Goal: Book appointment/travel/reservation

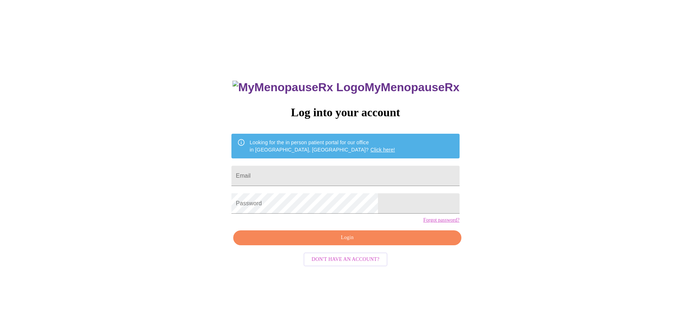
click at [346, 264] on span "Don't have an account?" at bounding box center [346, 259] width 68 height 9
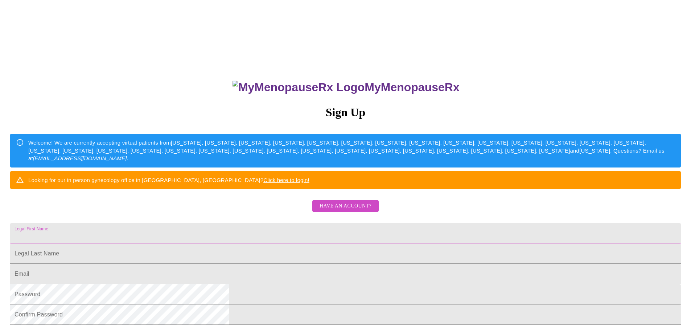
click at [311, 243] on input "Legal First Name" at bounding box center [345, 233] width 671 height 20
type input "[PERSON_NAME]"
click at [250, 243] on input "Legal First Name" at bounding box center [345, 233] width 671 height 20
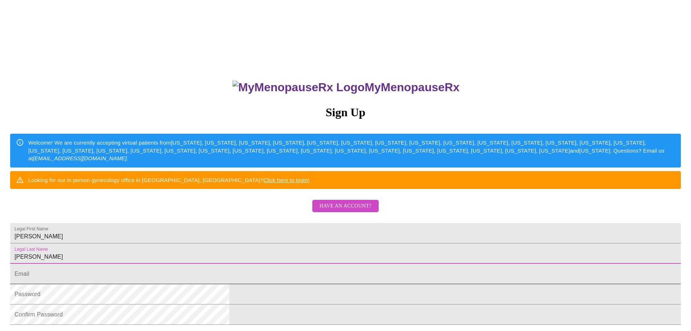
type input "[PERSON_NAME]"
click at [256, 284] on input "Legal First Name" at bounding box center [345, 273] width 671 height 20
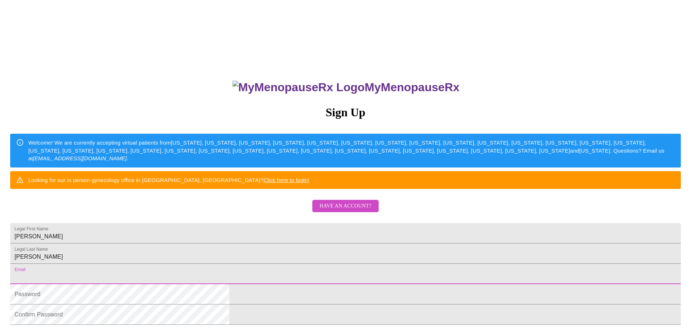
type input "[EMAIL_ADDRESS][DOMAIN_NAME]"
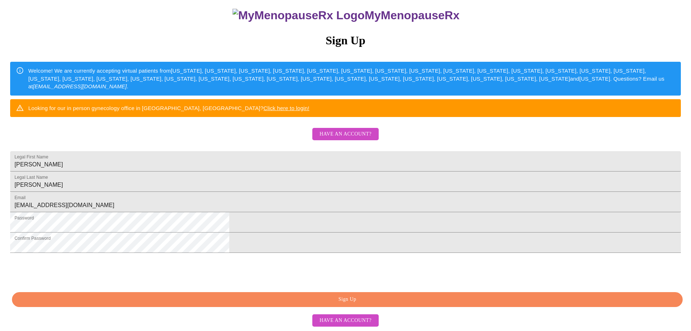
scroll to position [127, 0]
click at [397, 300] on span "Sign Up" at bounding box center [347, 299] width 654 height 9
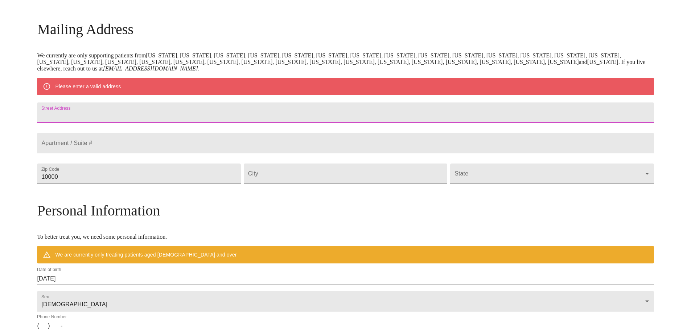
click at [209, 120] on input "Street Address" at bounding box center [345, 112] width 617 height 20
type input "[STREET_ADDRESS]"
click at [138, 184] on input "10000" at bounding box center [139, 173] width 204 height 20
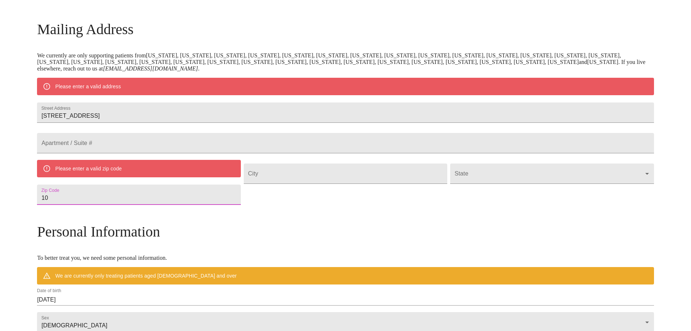
type input "1"
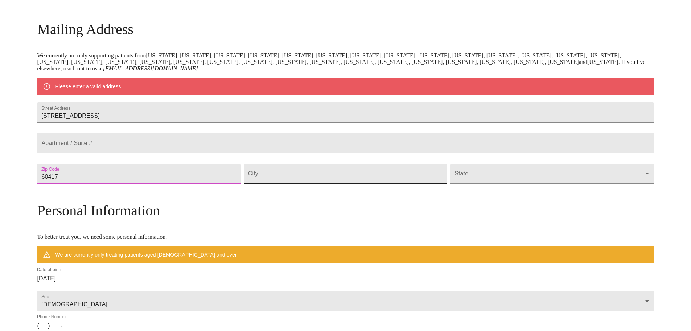
type input "60417"
click at [286, 184] on input "Street Address" at bounding box center [346, 173] width 204 height 20
type input "c"
type input "Crete"
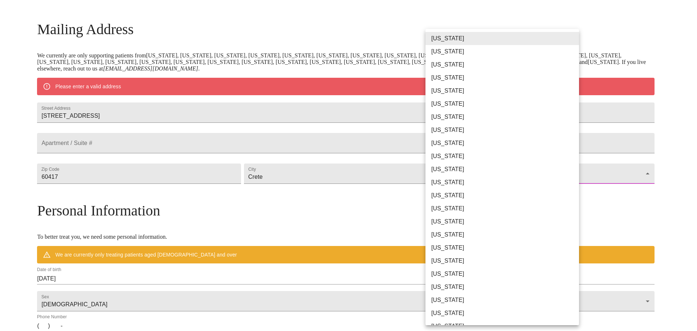
click at [427, 197] on body "MyMenopauseRx Welcome to MyMenopauseRx Since it's your first time here, you'll …" at bounding box center [348, 187] width 691 height 566
click at [445, 197] on li "[US_STATE]" at bounding box center [504, 195] width 159 height 13
type input "[US_STATE]"
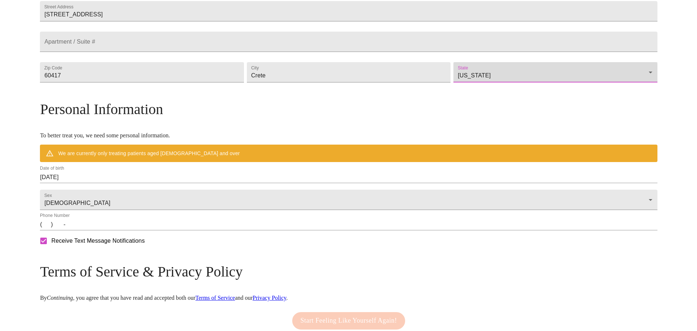
scroll to position [194, 0]
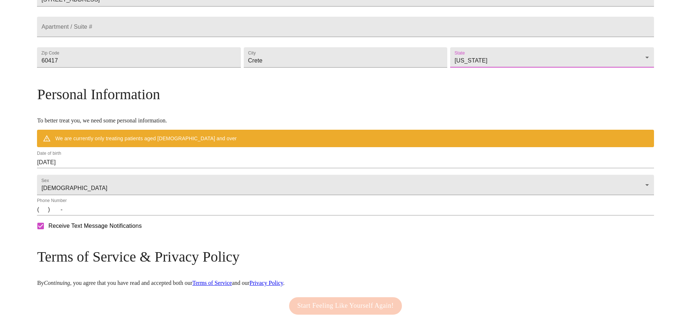
click at [118, 168] on input "[DATE]" at bounding box center [345, 162] width 617 height 12
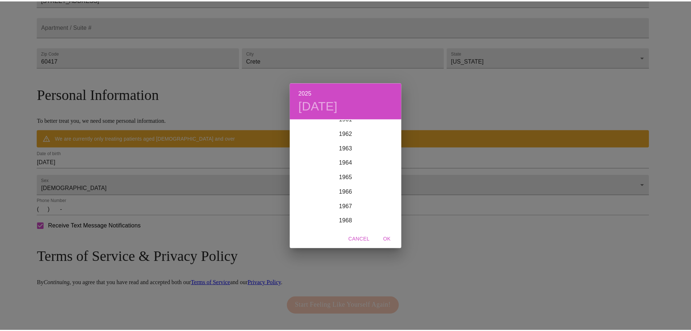
scroll to position [998, 0]
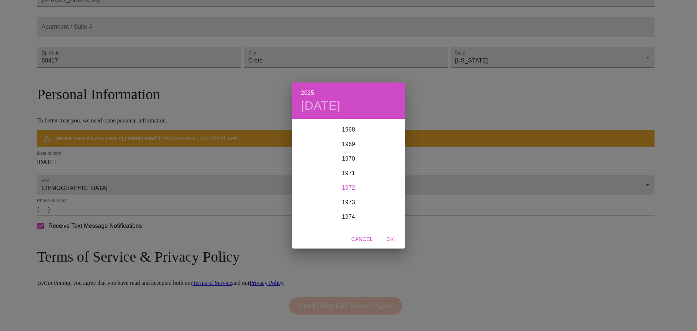
click at [356, 186] on div "1972" at bounding box center [348, 187] width 112 height 15
click at [312, 216] on div "Oct" at bounding box center [310, 214] width 37 height 27
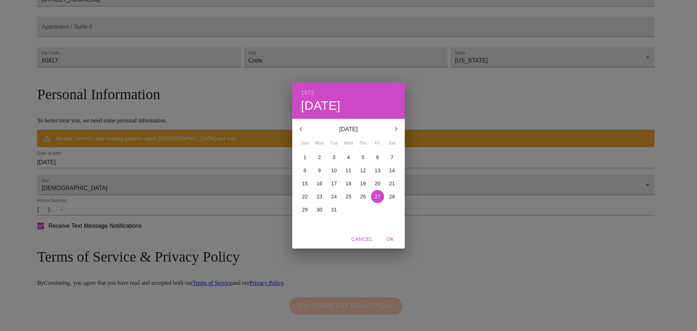
click at [333, 158] on p "3" at bounding box center [333, 156] width 3 height 7
click at [387, 237] on span "OK" at bounding box center [389, 238] width 17 height 9
type input "[DATE]"
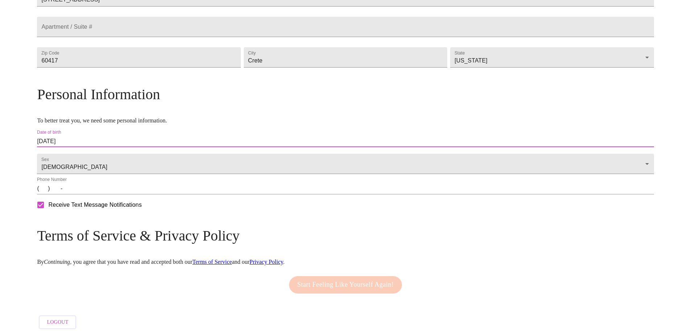
click at [120, 194] on input "(   )    -" at bounding box center [345, 189] width 617 height 12
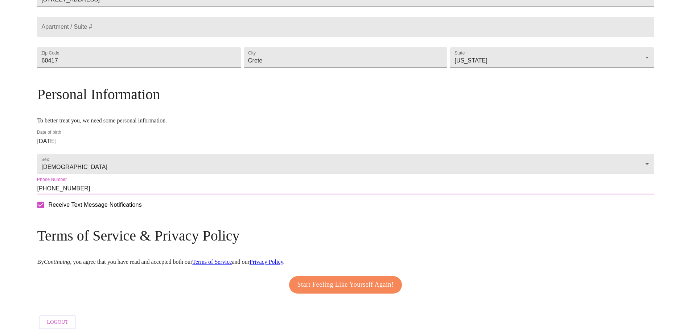
scroll to position [220, 0]
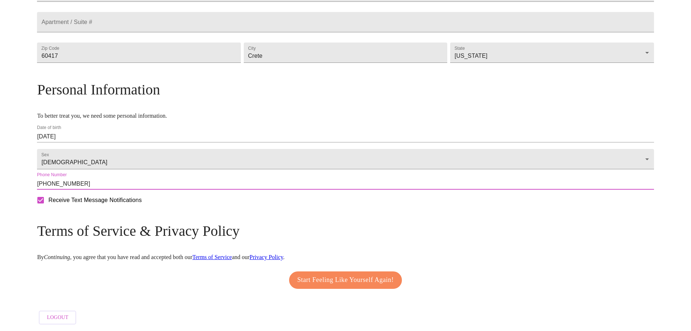
type input "[PHONE_NUMBER]"
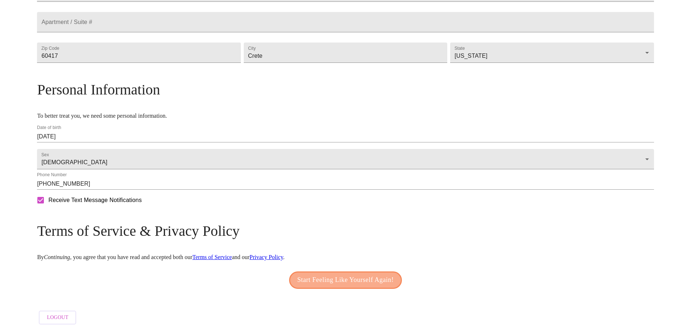
click at [352, 278] on span "Start Feeling Like Yourself Again!" at bounding box center [346, 280] width 97 height 12
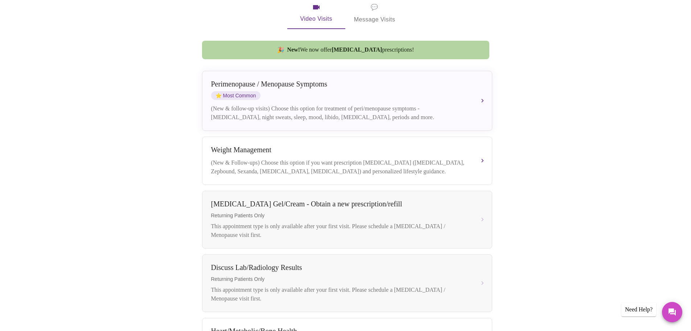
scroll to position [164, 0]
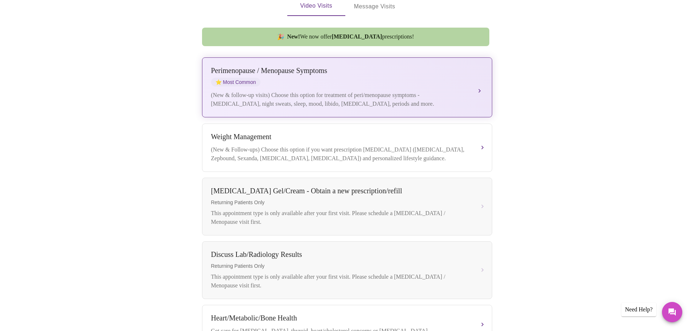
click at [479, 81] on button "[MEDICAL_DATA] / Menopause Symptoms ⭐ Most Common (New & follow-up visits) Choo…" at bounding box center [347, 87] width 290 height 60
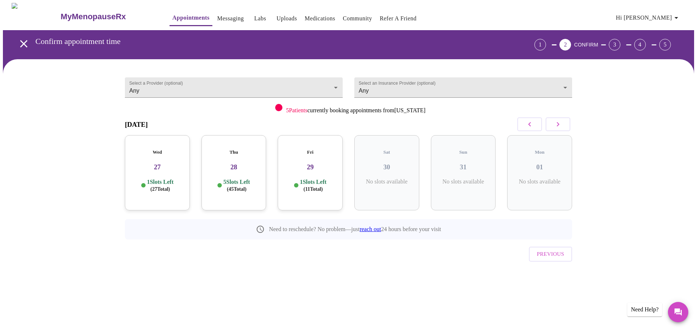
click at [232, 165] on div "Thu 28 5 Slots Left ( 45 Total)" at bounding box center [233, 172] width 65 height 75
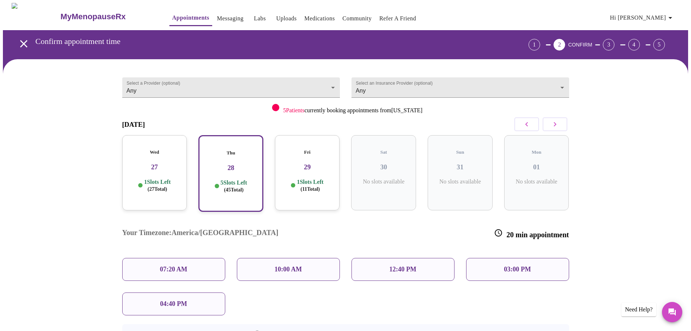
click at [175, 178] on div "1 Slots Left ( 27 Total)" at bounding box center [154, 185] width 53 height 14
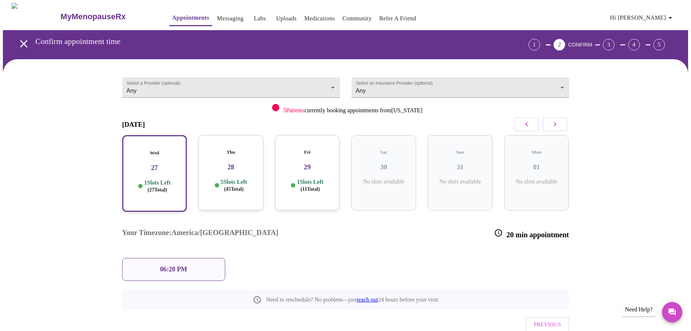
click at [239, 163] on h3 "28" at bounding box center [230, 167] width 53 height 8
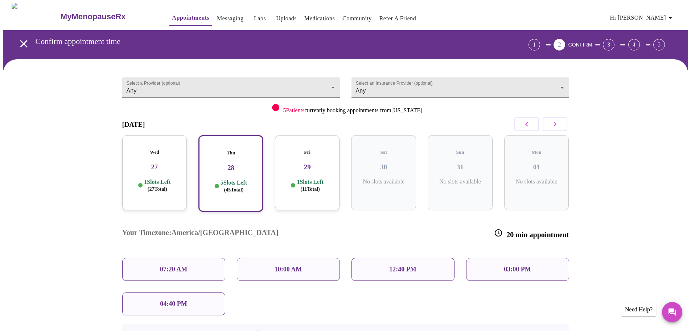
click at [169, 300] on p "04:40 PM" at bounding box center [173, 304] width 27 height 8
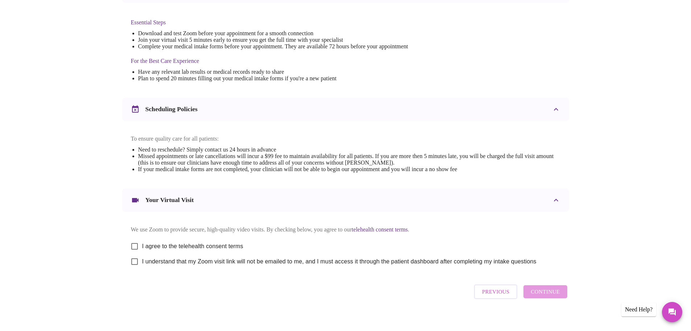
scroll to position [196, 0]
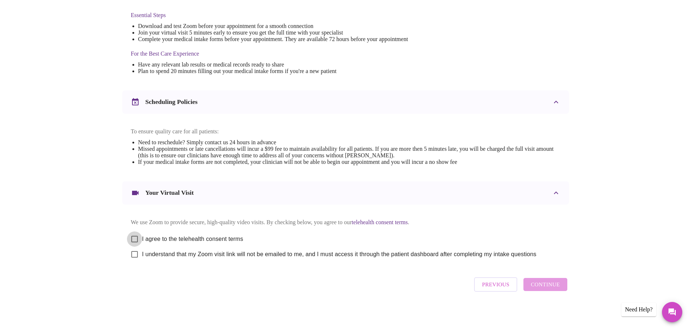
click at [134, 235] on input "I agree to the telehealth consent terms" at bounding box center [134, 238] width 15 height 15
checkbox input "true"
click at [137, 254] on input "I understand that my Zoom visit link will not be emailed to me, and I must acce…" at bounding box center [134, 253] width 15 height 15
checkbox input "true"
click at [551, 289] on span "Continue" at bounding box center [545, 283] width 29 height 9
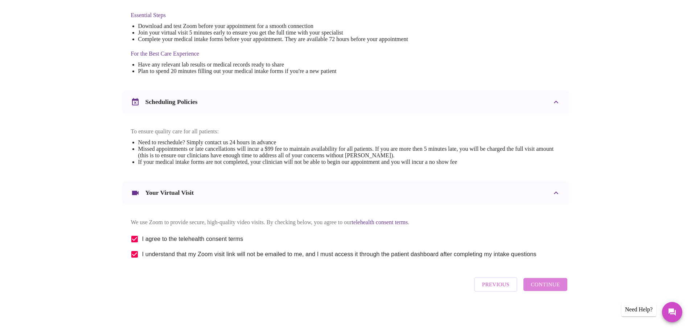
scroll to position [0, 0]
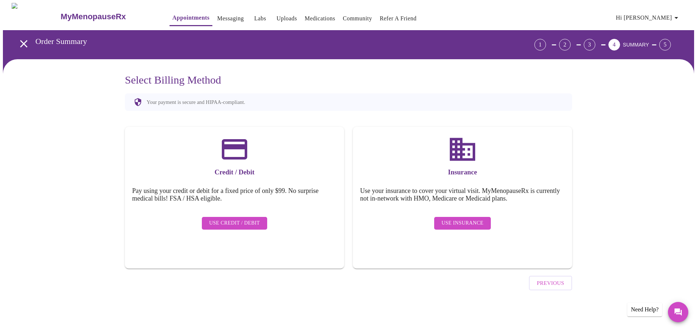
click at [464, 218] on span "Use Insurance" at bounding box center [462, 222] width 42 height 9
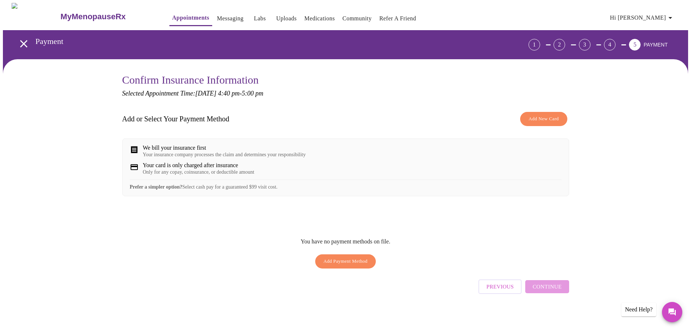
click at [348, 265] on span "Add Payment Method" at bounding box center [346, 261] width 44 height 8
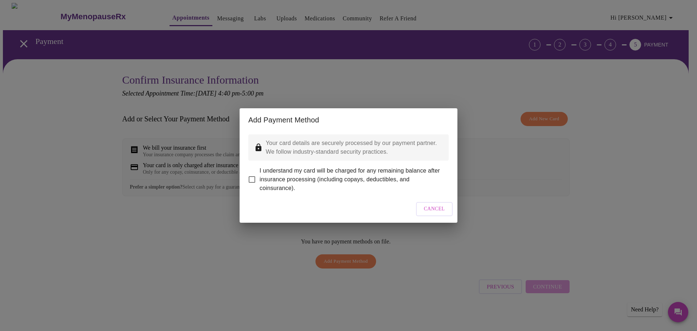
click at [254, 177] on input "I understand my card will be charged for any remaining balance after insurance …" at bounding box center [251, 179] width 15 height 15
checkbox input "true"
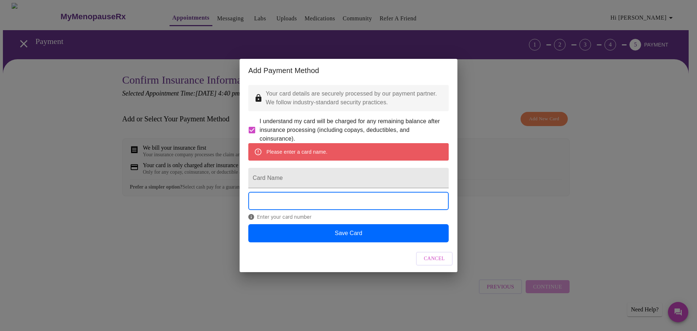
click at [431, 263] on span "Cancel" at bounding box center [434, 258] width 21 height 9
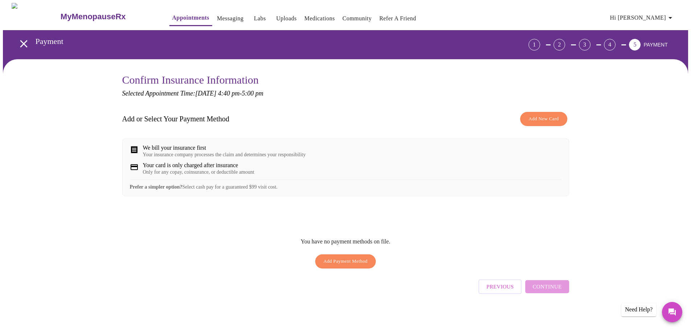
click at [348, 265] on span "Add Payment Method" at bounding box center [346, 261] width 44 height 8
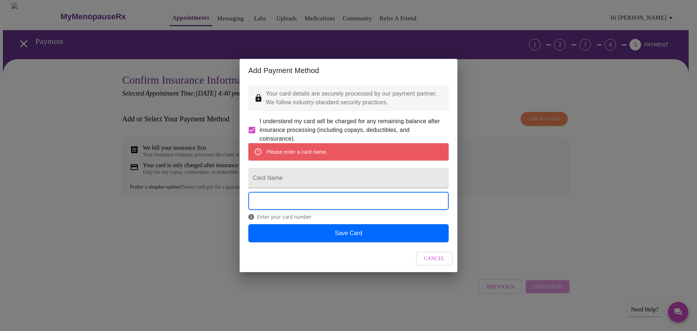
click at [280, 152] on div "Please enter a card name." at bounding box center [296, 151] width 61 height 13
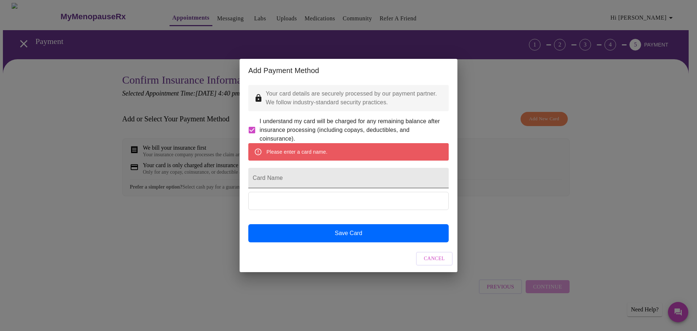
click at [279, 181] on input "Card Name" at bounding box center [348, 178] width 200 height 20
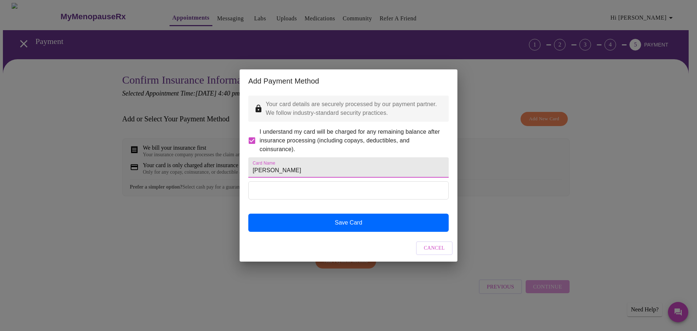
type input "[PERSON_NAME]"
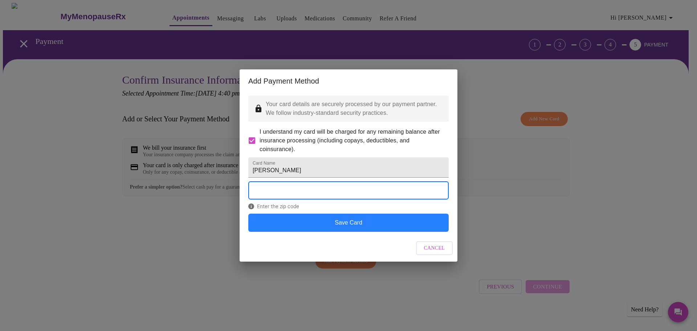
click at [331, 230] on button "Save Card" at bounding box center [348, 222] width 200 height 18
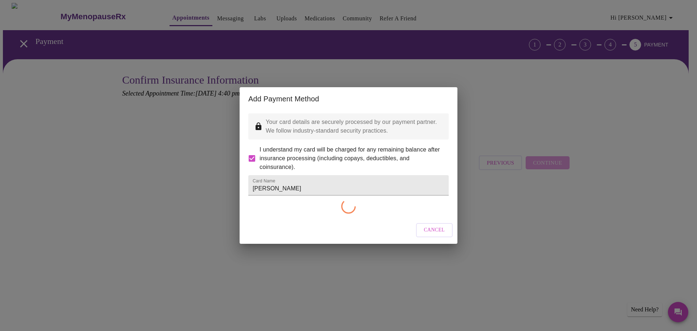
checkbox input "false"
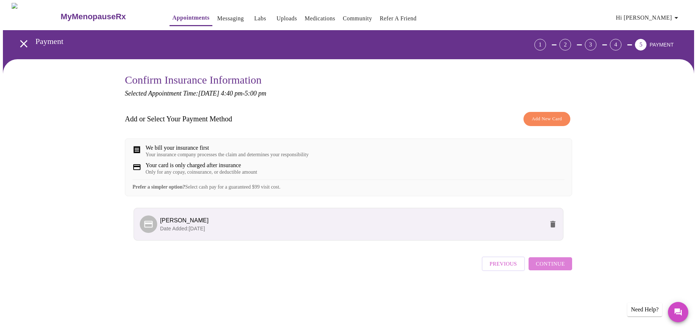
click at [557, 268] on span "Continue" at bounding box center [550, 263] width 29 height 9
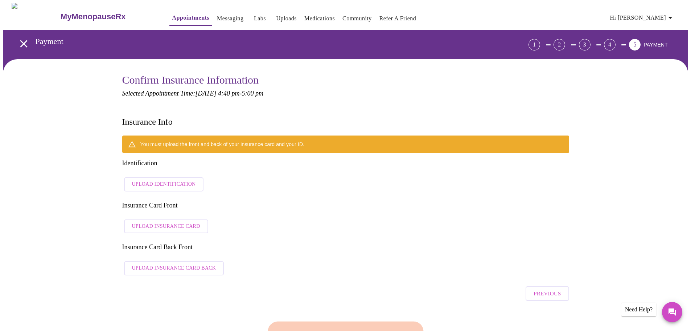
click at [164, 180] on span "Upload Identification" at bounding box center [164, 184] width 64 height 9
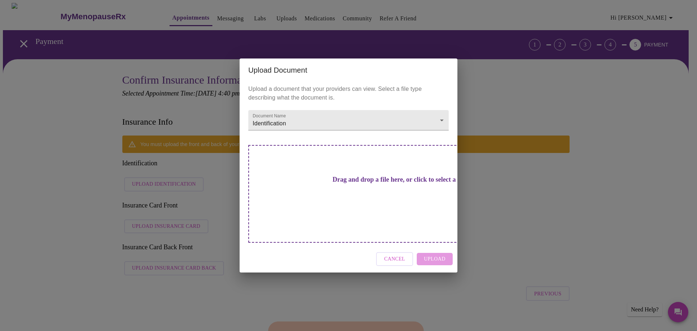
click at [439, 250] on div "Cancel Upload" at bounding box center [348, 258] width 218 height 27
click at [430, 247] on div "Cancel Upload" at bounding box center [348, 258] width 218 height 27
click at [436, 248] on div "Cancel Upload" at bounding box center [348, 258] width 218 height 27
click at [430, 248] on div "Cancel Upload" at bounding box center [348, 258] width 218 height 27
click at [376, 199] on div "Drag and drop a file here, or click to select a file" at bounding box center [399, 194] width 302 height 98
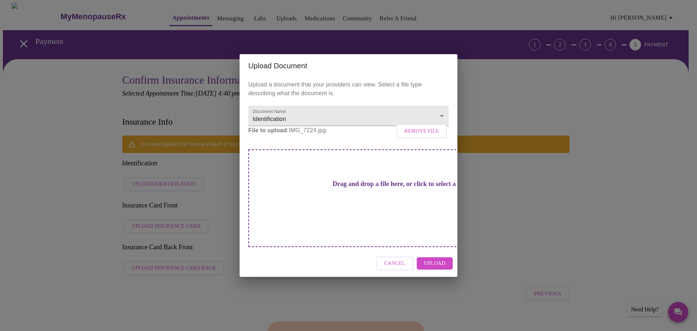
click at [434, 259] on span "Upload" at bounding box center [434, 263] width 21 height 9
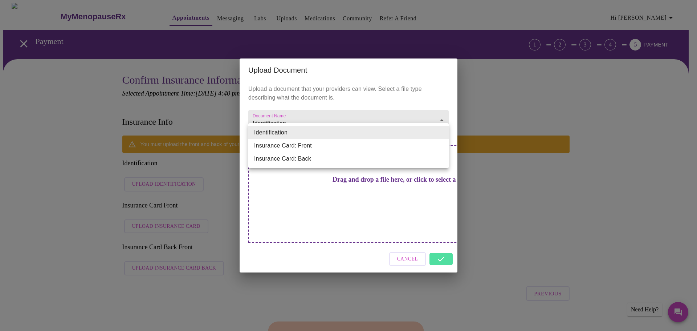
click at [378, 192] on div at bounding box center [348, 165] width 697 height 331
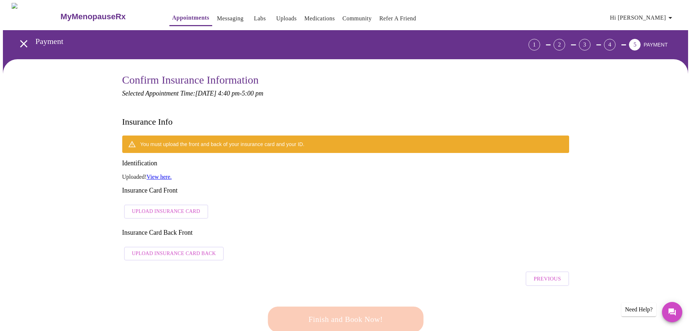
click at [167, 173] on link "View here." at bounding box center [159, 176] width 25 height 6
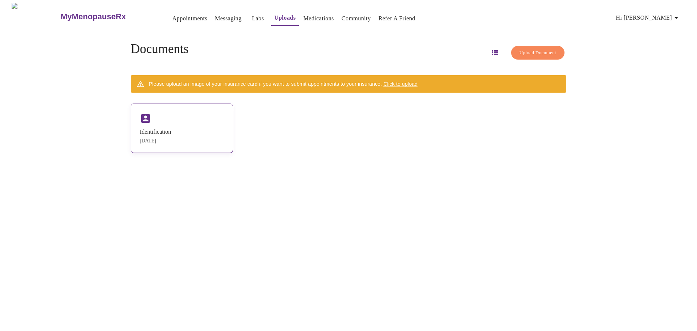
click at [151, 122] on icon at bounding box center [146, 118] width 12 height 12
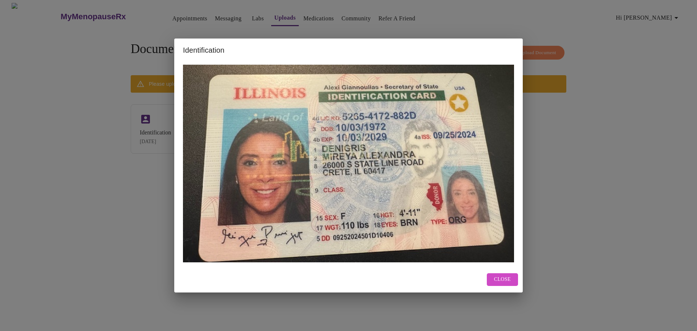
click at [508, 282] on span "Close" at bounding box center [502, 279] width 17 height 9
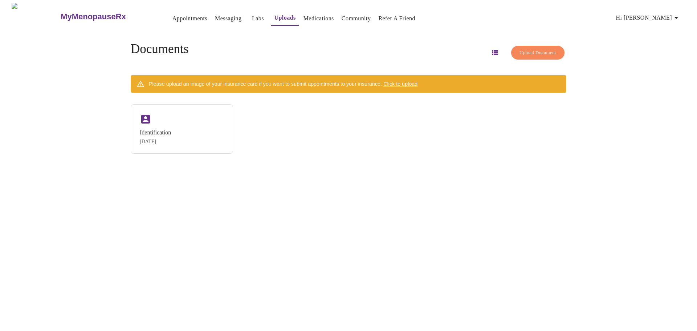
click at [417, 82] on span "Click to upload" at bounding box center [400, 84] width 34 height 6
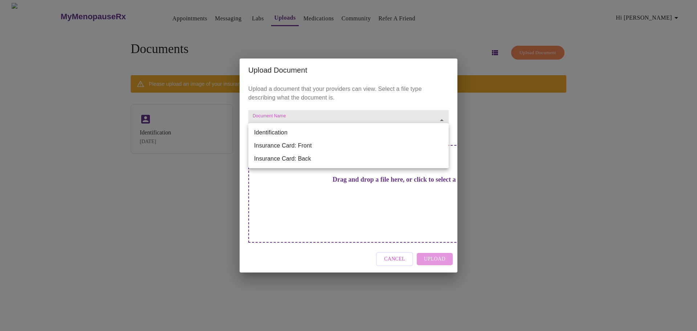
click at [408, 135] on body "MyMenopauseRx Appointments Messaging Labs Uploads Medications Community Refer a…" at bounding box center [348, 168] width 691 height 331
click at [287, 134] on li "Identification" at bounding box center [348, 132] width 200 height 13
click at [442, 135] on body "MyMenopauseRx Appointments Messaging Labs Uploads Medications Community Refer a…" at bounding box center [348, 168] width 691 height 331
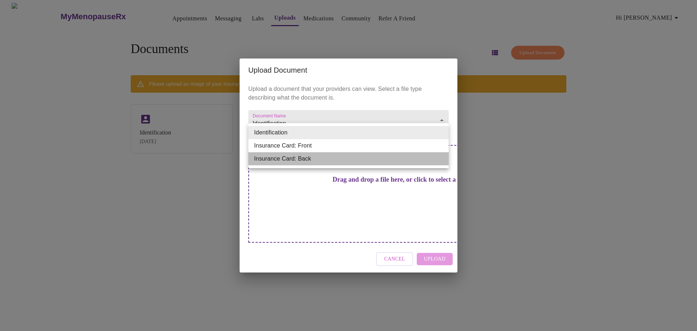
click at [316, 158] on li "Insurance Card: Back" at bounding box center [348, 158] width 200 height 13
type input "Insurance Card: Back"
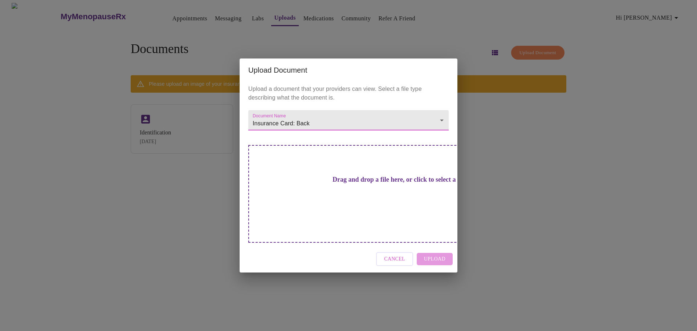
click at [406, 216] on div "Drag and drop a file here, or click to select a file" at bounding box center [399, 194] width 302 height 98
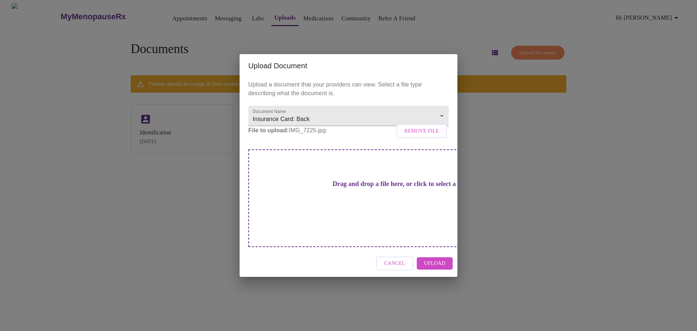
click at [431, 259] on span "Upload" at bounding box center [434, 263] width 21 height 9
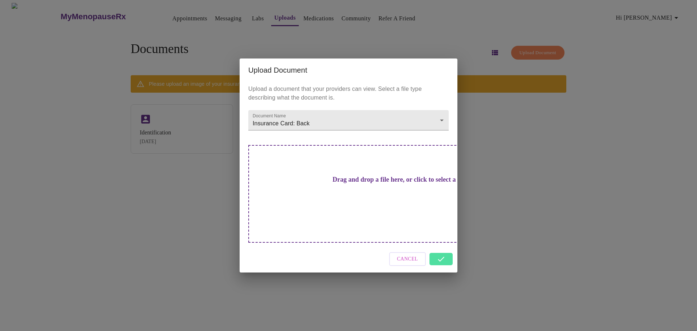
click at [484, 218] on div "Upload Document Upload a document that your providers can view. Select a file t…" at bounding box center [348, 165] width 697 height 331
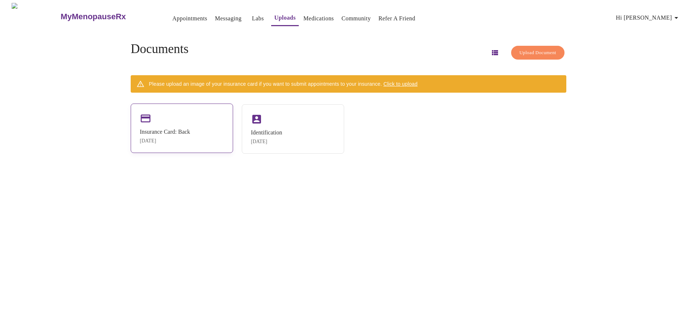
click at [219, 133] on div "Insurance Card: Back Aug 27, 2025" at bounding box center [182, 127] width 102 height 49
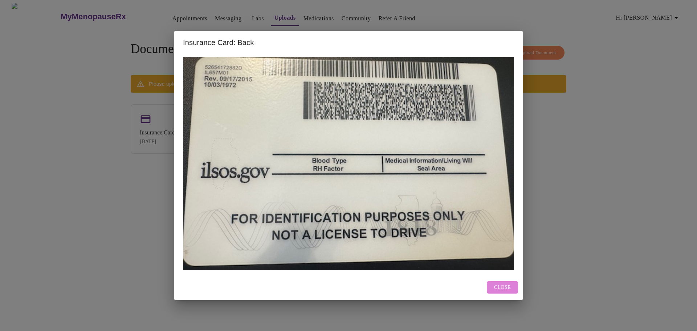
click at [491, 288] on button "Close" at bounding box center [502, 287] width 31 height 13
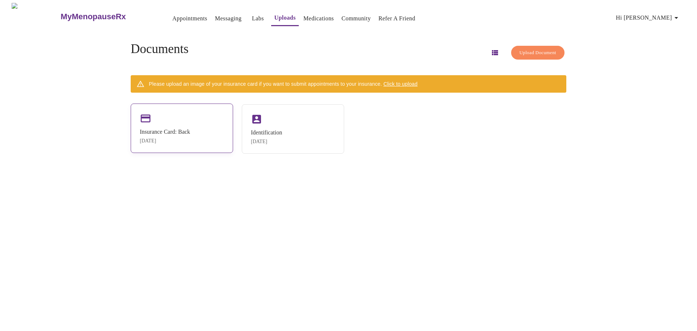
drag, startPoint x: 210, startPoint y: 128, endPoint x: 202, endPoint y: 119, distance: 11.5
click at [202, 119] on div "Insurance Card: Back Aug 27, 2025" at bounding box center [182, 127] width 102 height 49
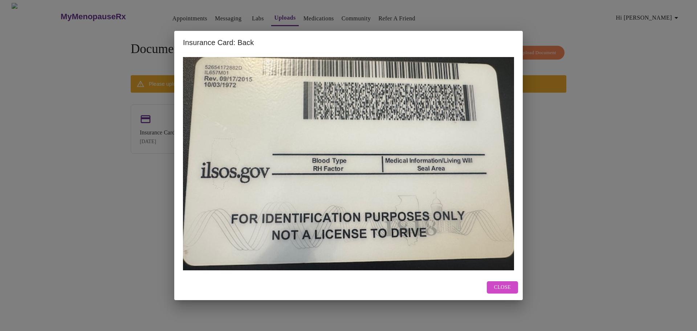
click at [162, 114] on div "Insurance Card: Back Close" at bounding box center [348, 165] width 697 height 331
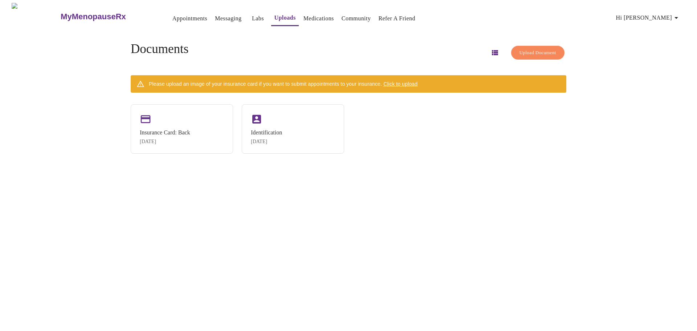
click at [526, 50] on span "Upload Document" at bounding box center [537, 53] width 37 height 8
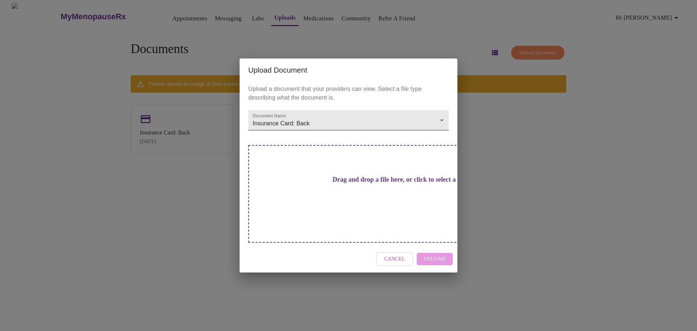
click at [441, 136] on body "MyMenopauseRx Appointments Messaging Labs Uploads Medications Community Refer a…" at bounding box center [348, 168] width 691 height 331
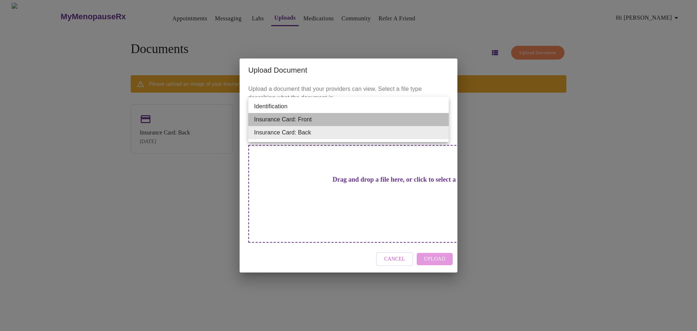
click at [367, 122] on li "Insurance Card: Front" at bounding box center [348, 119] width 200 height 13
type input "Insurance Card: Front"
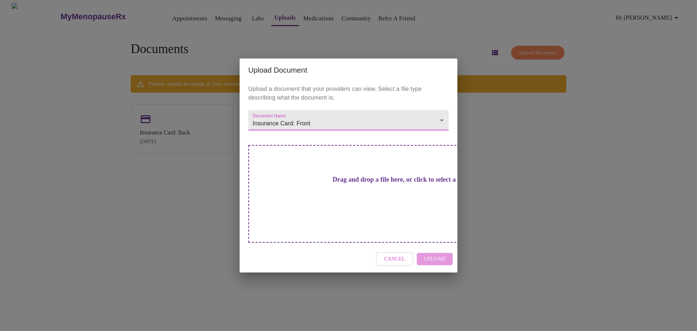
click at [386, 183] on h3 "Drag and drop a file here, or click to select a file" at bounding box center [399, 180] width 200 height 8
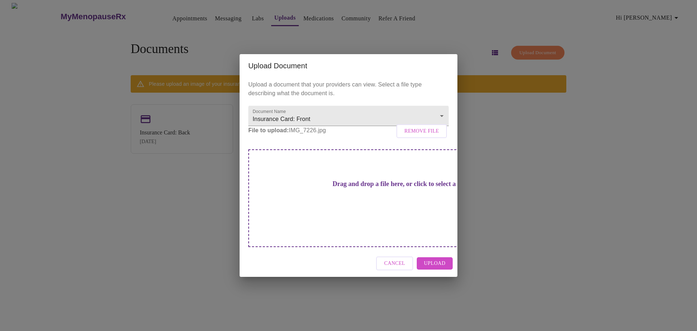
click at [423, 257] on button "Upload" at bounding box center [435, 263] width 36 height 13
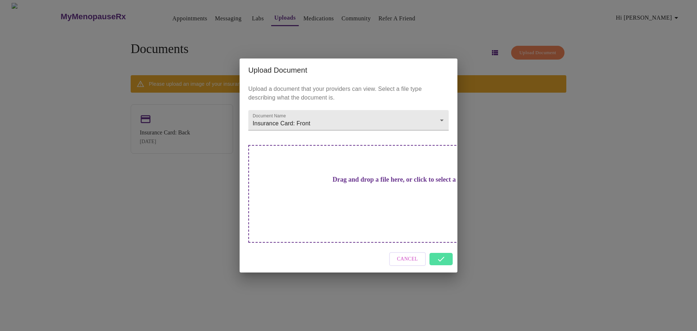
click at [437, 247] on div "Cancel" at bounding box center [348, 258] width 218 height 27
click at [197, 166] on div "Upload Document Upload a document that your providers can view. Select a file t…" at bounding box center [348, 165] width 697 height 331
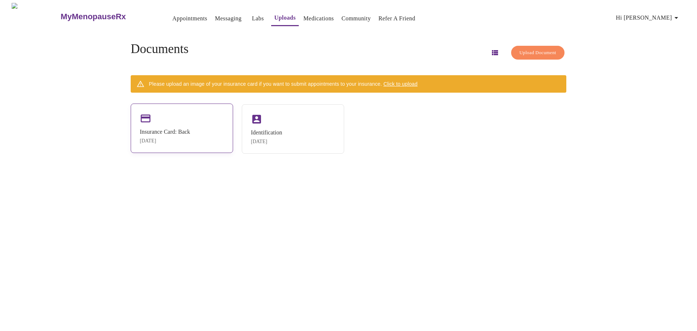
click at [188, 129] on div "Documents Upload Document Please upload an image of your insurance card if you …" at bounding box center [348, 97] width 453 height 135
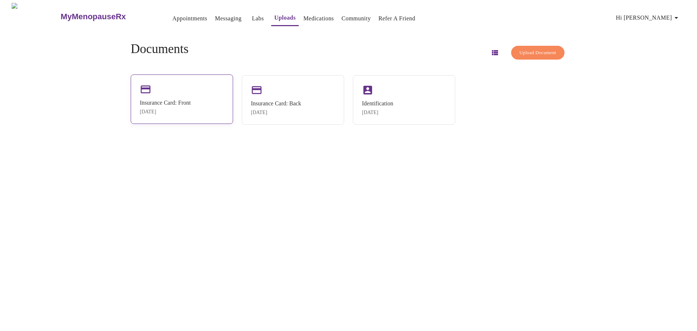
click at [185, 108] on div "Insurance Card: Front Aug 27, 2025" at bounding box center [165, 106] width 51 height 15
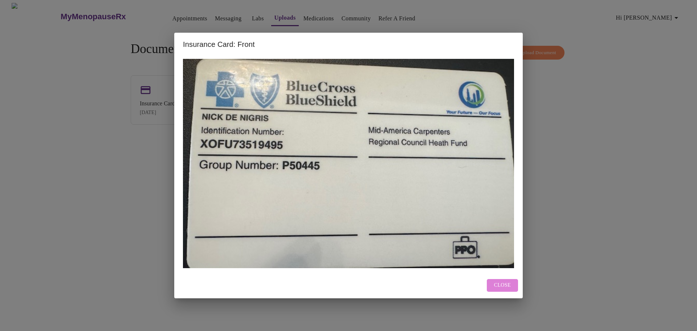
click at [500, 287] on span "Close" at bounding box center [502, 284] width 17 height 9
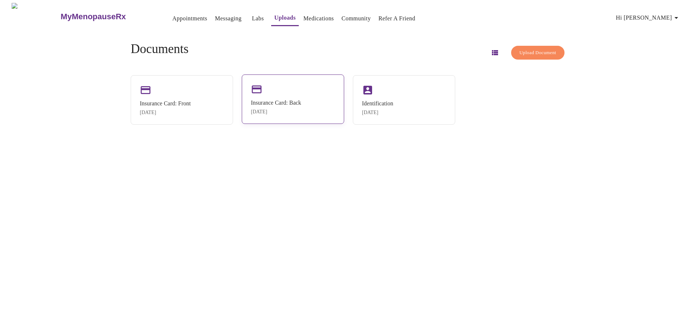
click at [301, 112] on div "Aug 27, 2025" at bounding box center [276, 112] width 50 height 6
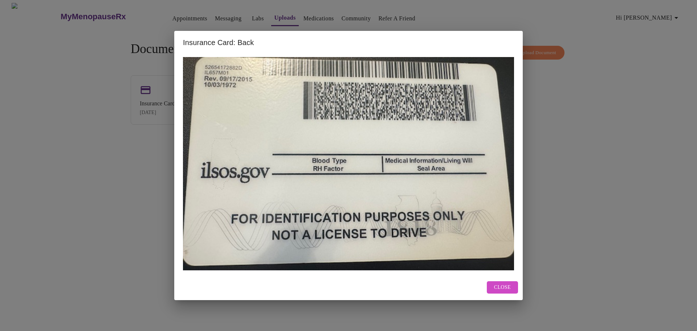
drag, startPoint x: 330, startPoint y: 173, endPoint x: 570, endPoint y: 99, distance: 251.0
click at [581, 108] on div "Insurance Card: Back Close" at bounding box center [348, 165] width 697 height 331
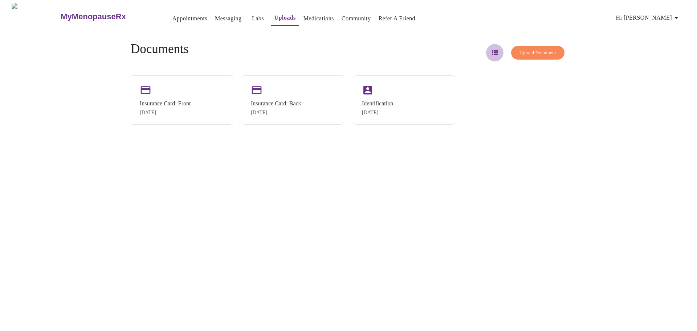
drag, startPoint x: 317, startPoint y: 108, endPoint x: 481, endPoint y: 53, distance: 172.9
click at [492, 53] on icon "button" at bounding box center [495, 52] width 6 height 5
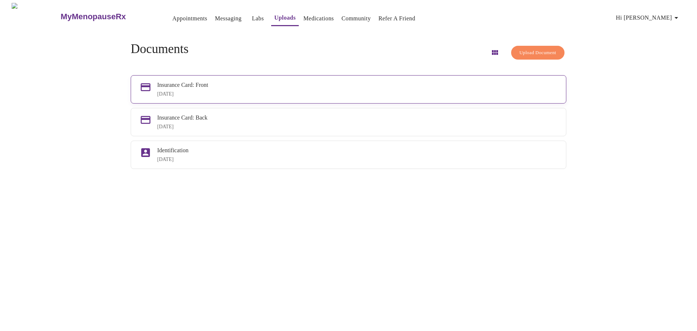
click at [199, 89] on div "Insurance Card: Front Aug 27, 2025" at bounding box center [357, 89] width 400 height 15
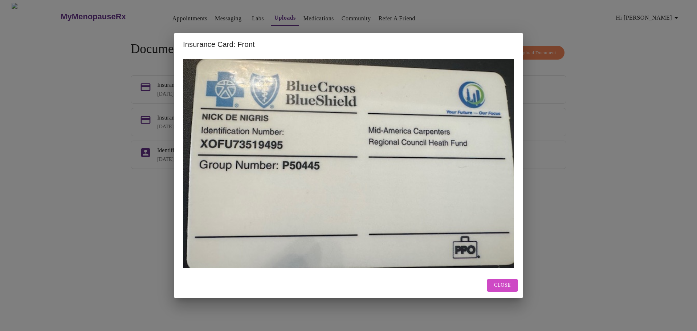
click at [168, 104] on div "Insurance Card: Front Close" at bounding box center [348, 165] width 697 height 331
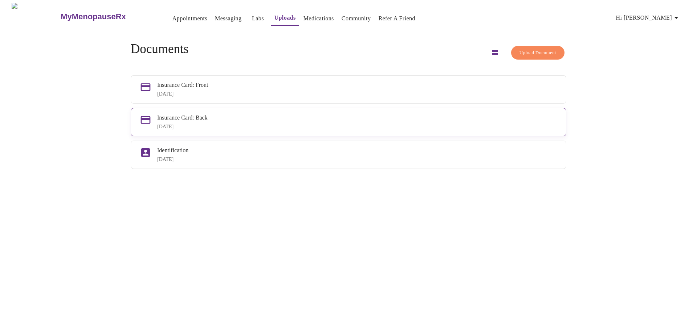
click at [168, 120] on div "Insurance Card: Back" at bounding box center [357, 117] width 400 height 7
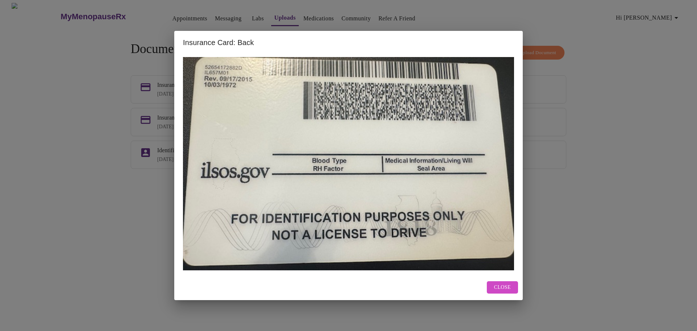
click at [152, 124] on div "Insurance Card: Back Close" at bounding box center [348, 165] width 697 height 331
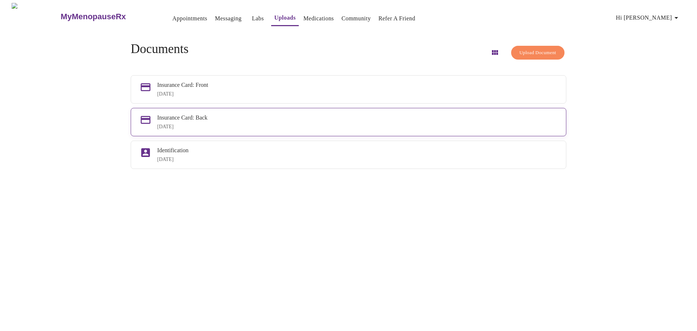
drag, startPoint x: 152, startPoint y: 124, endPoint x: 146, endPoint y: 120, distance: 6.3
click at [146, 120] on div "Insurance Card: Back Aug 27, 2025" at bounding box center [348, 122] width 435 height 28
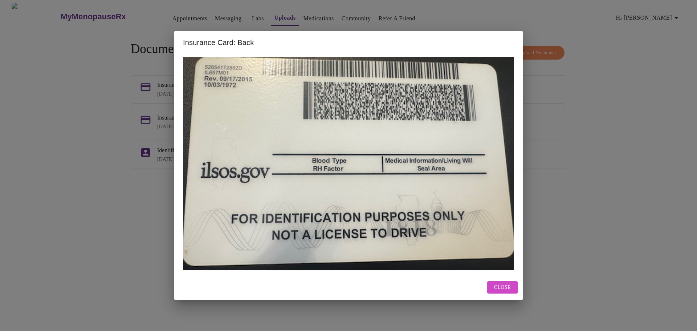
click at [278, 119] on img at bounding box center [348, 163] width 331 height 213
drag, startPoint x: 278, startPoint y: 119, endPoint x: 215, endPoint y: 106, distance: 64.2
click at [215, 106] on img at bounding box center [348, 163] width 331 height 213
click at [173, 126] on div "Insurance Card: Back Close" at bounding box center [348, 165] width 697 height 331
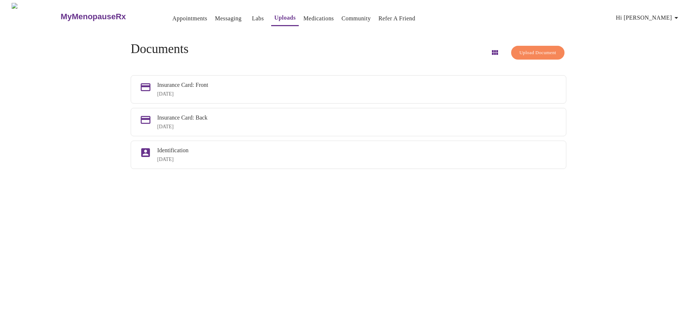
click at [490, 49] on icon "button" at bounding box center [494, 52] width 9 height 9
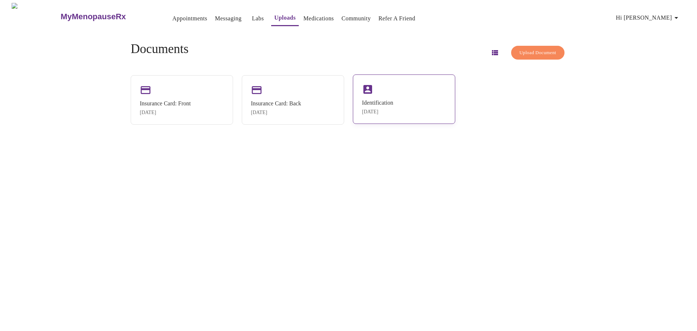
click at [373, 99] on div "Identification" at bounding box center [377, 102] width 31 height 7
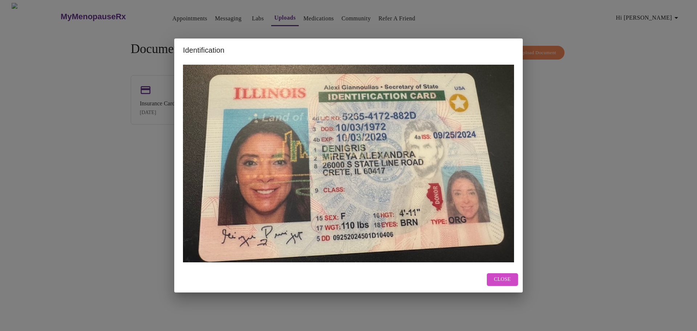
click at [504, 279] on span "Close" at bounding box center [502, 279] width 17 height 9
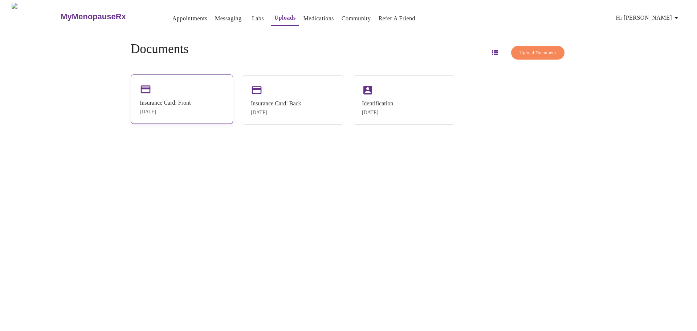
click at [158, 99] on div "Insurance Card: Front" at bounding box center [165, 102] width 51 height 7
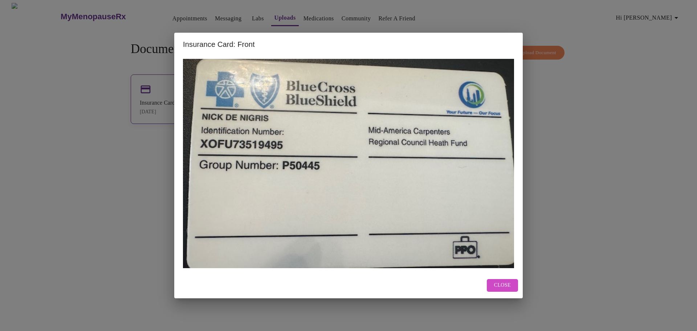
click at [158, 97] on div "Insurance Card: Front Close" at bounding box center [348, 165] width 697 height 331
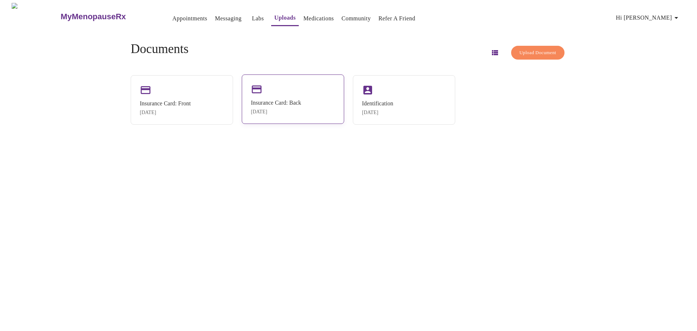
drag, startPoint x: 263, startPoint y: 84, endPoint x: 259, endPoint y: 84, distance: 4.0
click at [259, 85] on icon at bounding box center [257, 89] width 10 height 8
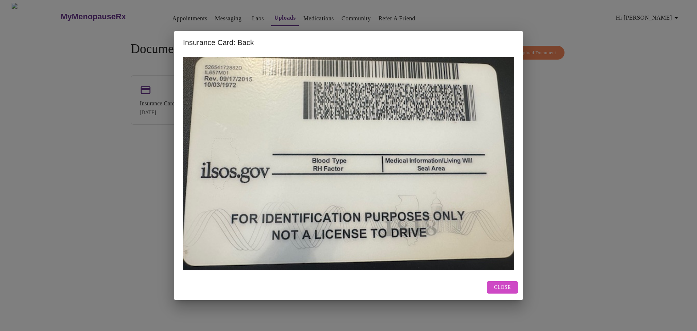
click at [110, 87] on div "Insurance Card: Back Close" at bounding box center [348, 165] width 697 height 331
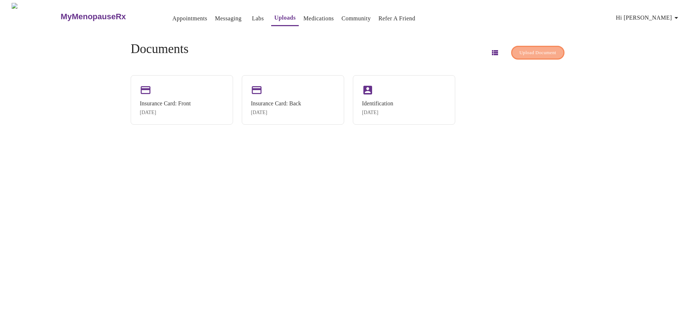
click at [519, 54] on span "Upload Document" at bounding box center [537, 53] width 37 height 8
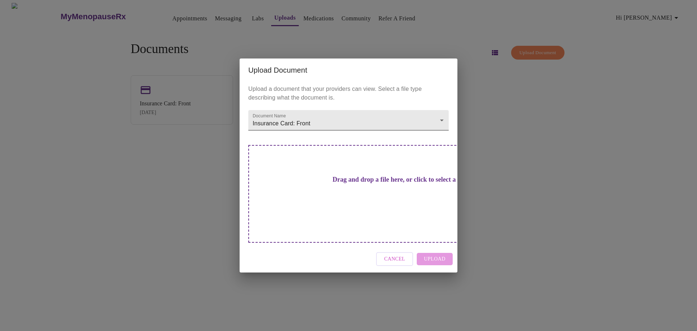
click at [443, 136] on body "MyMenopauseRx Appointments Messaging Labs Uploads Medications Community Refer a…" at bounding box center [348, 168] width 691 height 331
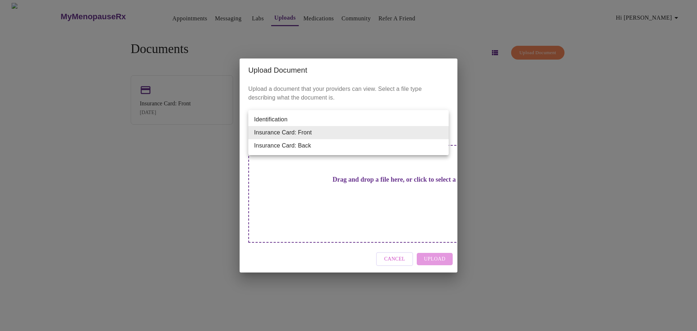
click at [336, 148] on li "Insurance Card: Back" at bounding box center [348, 145] width 200 height 13
type input "Insurance Card: Back"
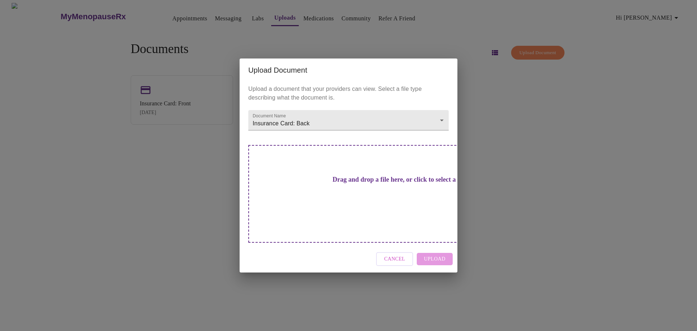
click at [359, 183] on h3 "Drag and drop a file here, or click to select a file" at bounding box center [399, 180] width 200 height 8
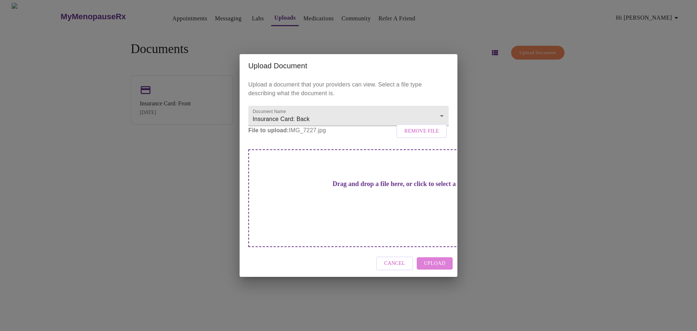
click at [430, 259] on span "Upload" at bounding box center [434, 263] width 21 height 9
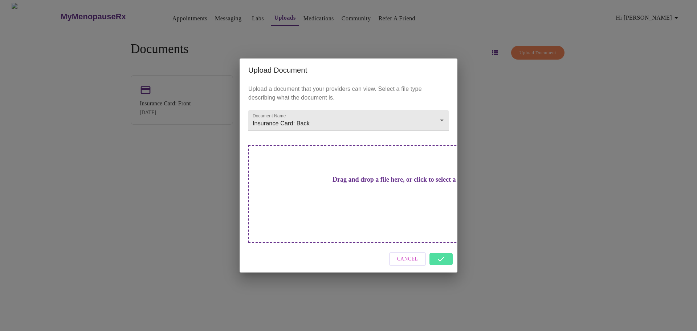
click at [443, 247] on div "Cancel" at bounding box center [348, 258] width 218 height 27
click at [442, 246] on div "Cancel" at bounding box center [348, 258] width 218 height 27
click at [503, 197] on div "Upload Document Upload a document that your providers can view. Select a file t…" at bounding box center [348, 165] width 697 height 331
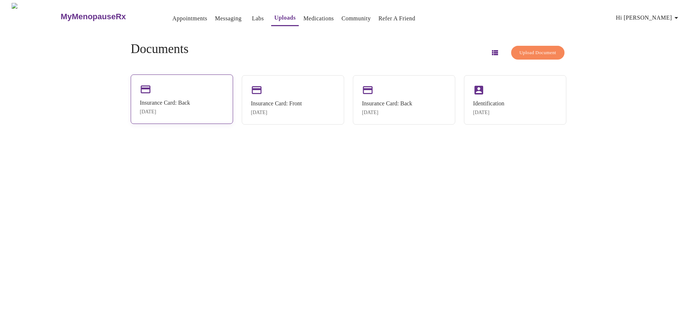
click at [210, 103] on div "Insurance Card: Back Aug 27, 2025" at bounding box center [182, 98] width 102 height 49
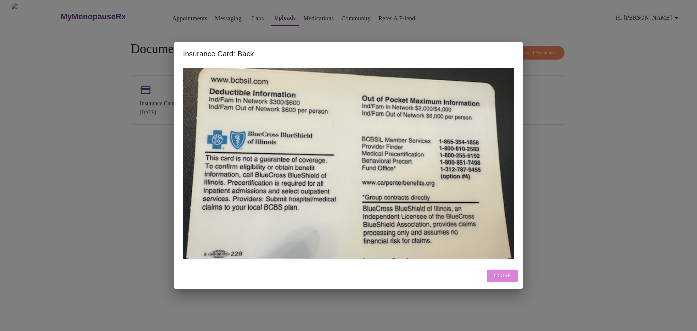
click at [494, 279] on button "Close" at bounding box center [502, 275] width 31 height 13
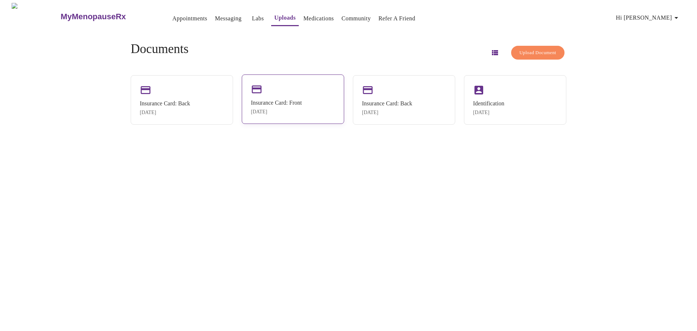
click at [290, 114] on div "Aug 27, 2025" at bounding box center [276, 112] width 51 height 6
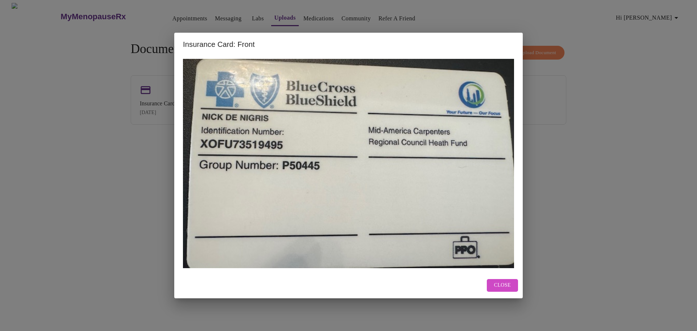
click at [503, 290] on button "Close" at bounding box center [502, 285] width 31 height 13
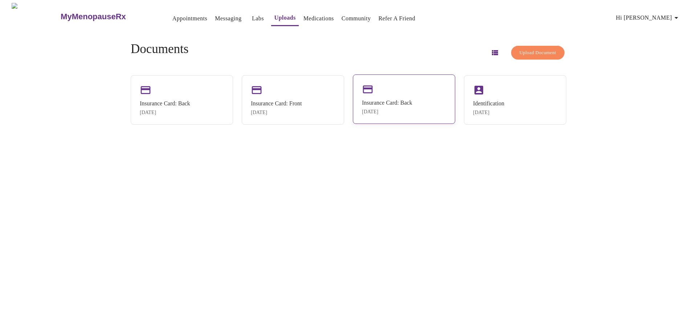
click at [386, 109] on div "Aug 27, 2025" at bounding box center [387, 112] width 50 height 6
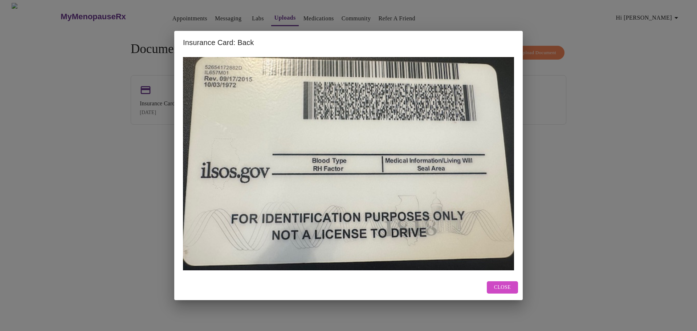
click at [507, 294] on div "Close" at bounding box center [348, 287] width 348 height 26
click at [505, 281] on button "Close" at bounding box center [502, 287] width 31 height 13
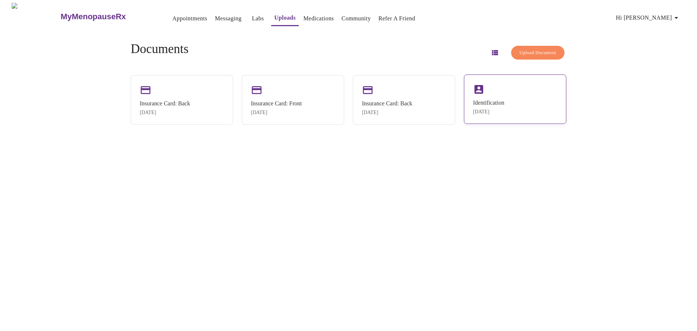
click at [488, 103] on div "Identification" at bounding box center [488, 102] width 31 height 7
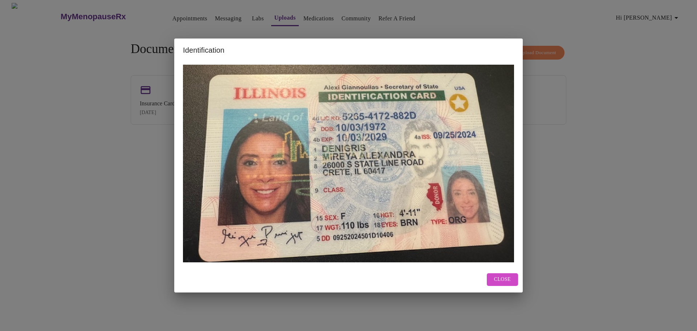
click at [538, 129] on div "Identification Close" at bounding box center [348, 165] width 697 height 331
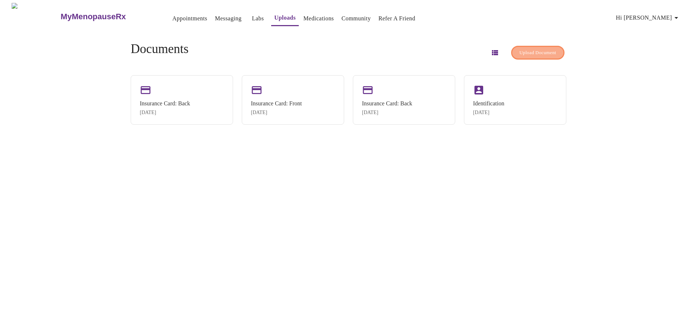
click at [511, 55] on button "Upload Document" at bounding box center [537, 53] width 53 height 14
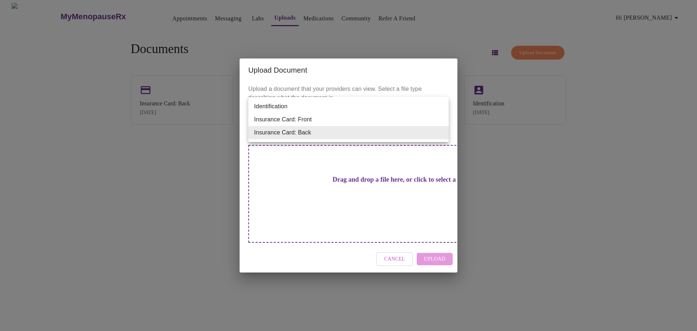
click at [439, 133] on body "MyMenopauseRx Appointments Messaging Labs Uploads Medications Community Refer a…" at bounding box center [348, 168] width 691 height 331
click at [289, 104] on li "Identification" at bounding box center [348, 106] width 200 height 13
type input "Identification"
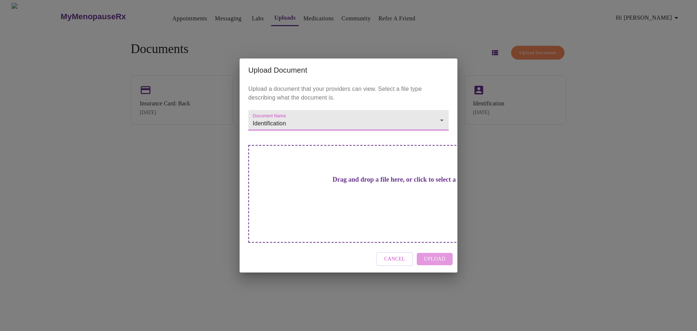
click at [443, 134] on body "MyMenopauseRx Appointments Messaging Labs Uploads Medications Community Refer a…" at bounding box center [348, 168] width 691 height 331
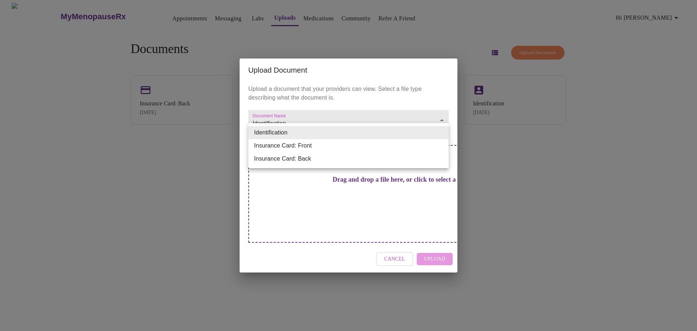
click at [443, 134] on li "Identification" at bounding box center [348, 132] width 200 height 13
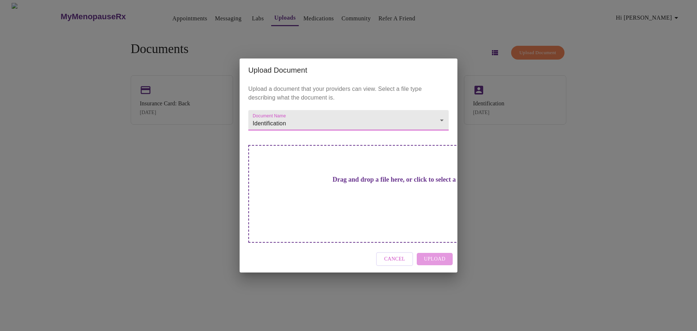
click at [395, 254] on span "Cancel" at bounding box center [394, 258] width 21 height 9
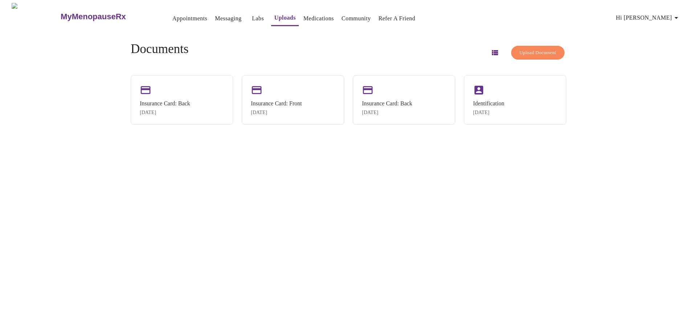
drag, startPoint x: 696, startPoint y: 181, endPoint x: 695, endPoint y: 216, distance: 35.2
click at [694, 216] on div "MyMenopauseRx Appointments Messaging Labs Uploads Medications Community Refer a…" at bounding box center [348, 168] width 691 height 331
click at [303, 16] on link "Medications" at bounding box center [318, 18] width 30 height 10
